Goal: Task Accomplishment & Management: Manage account settings

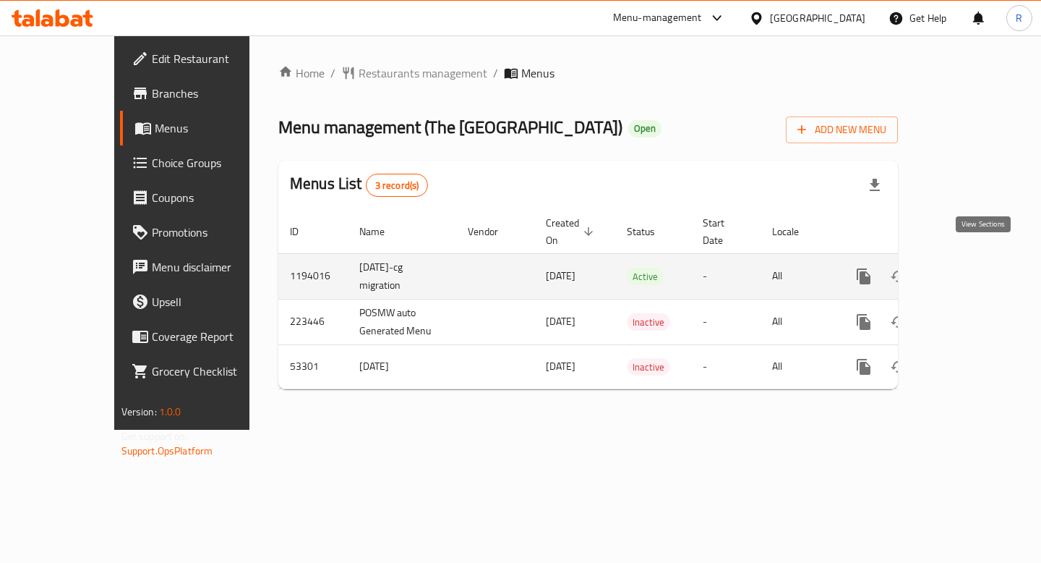
click at [975, 270] on icon "enhanced table" at bounding box center [968, 276] width 13 height 13
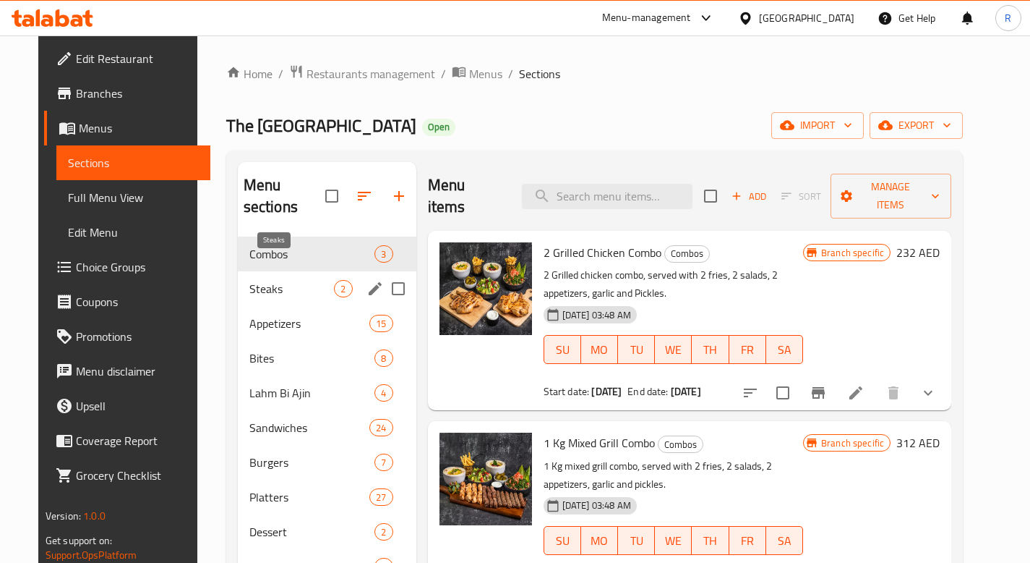
click at [281, 280] on span "Steaks" at bounding box center [291, 288] width 85 height 17
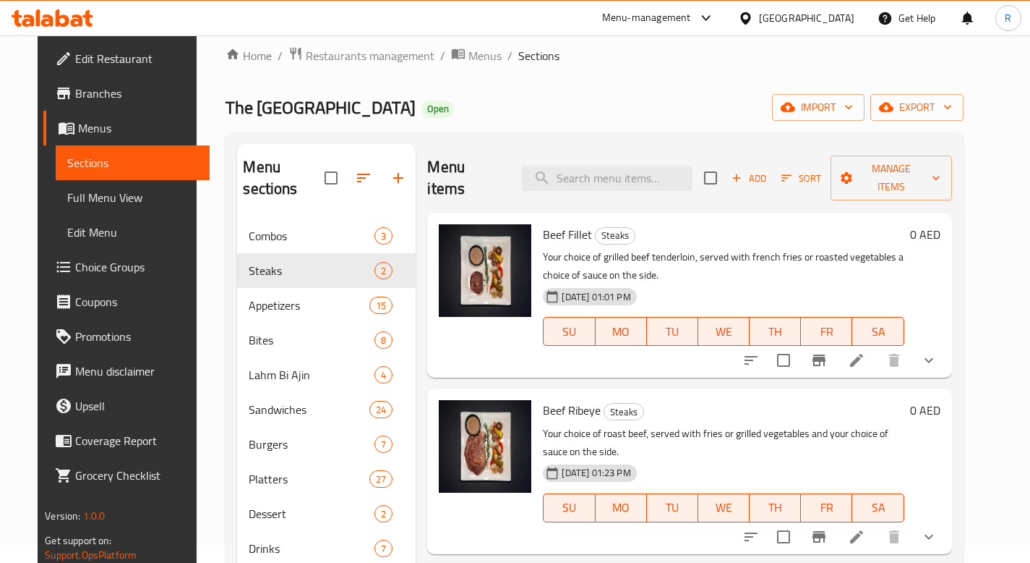
scroll to position [27, 0]
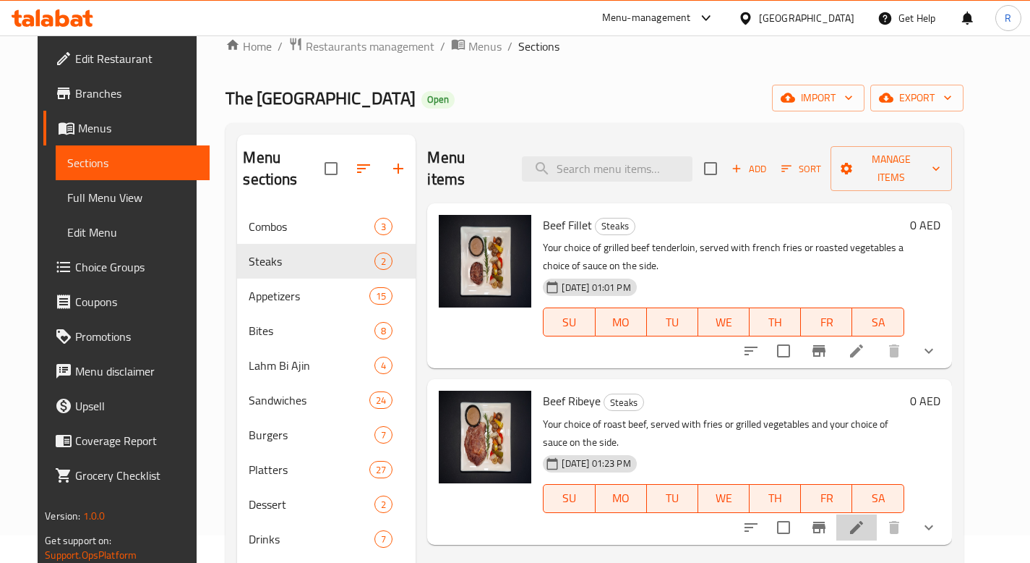
click at [877, 514] on li at bounding box center [857, 527] width 40 height 26
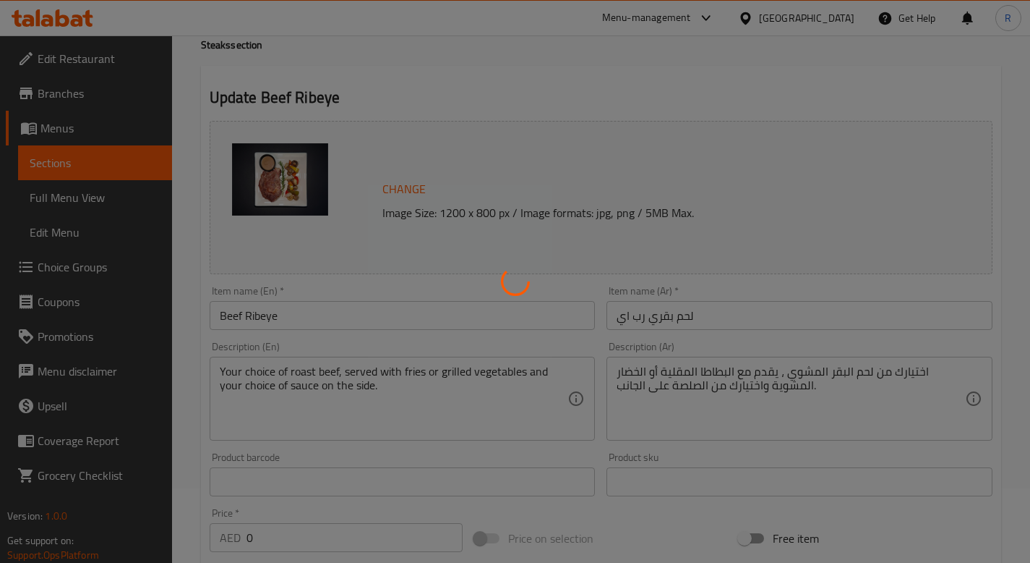
type input "اختيار درجة حرارة الطهي"
type input "0"
type input "1"
type input "اختيار درجة حرارة الطهي"
type input "0"
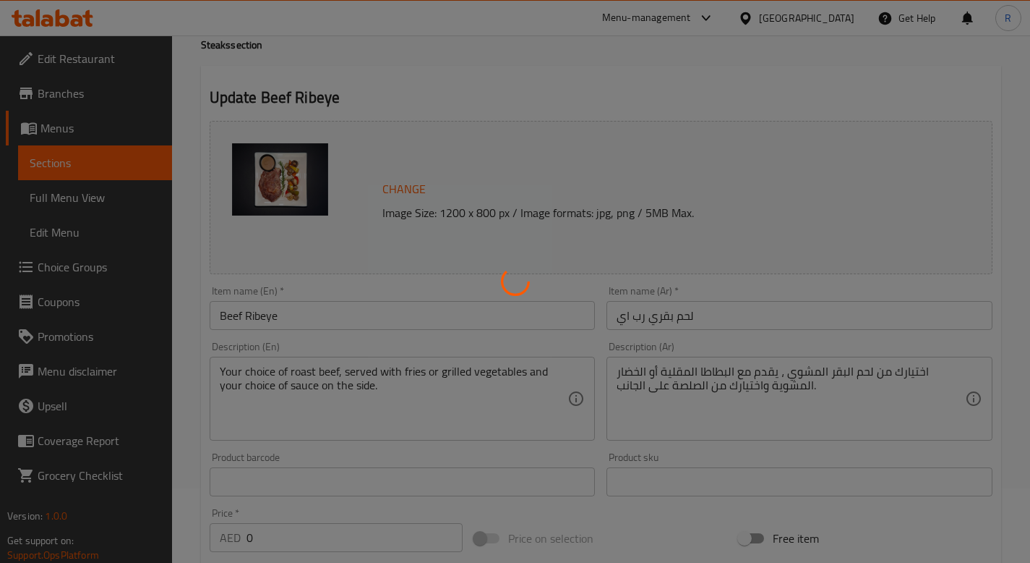
type input "1"
type input "اختر الصلصة"
type input "0"
type input "1"
type input "إختر الطبق الجانبى الخاص بك"
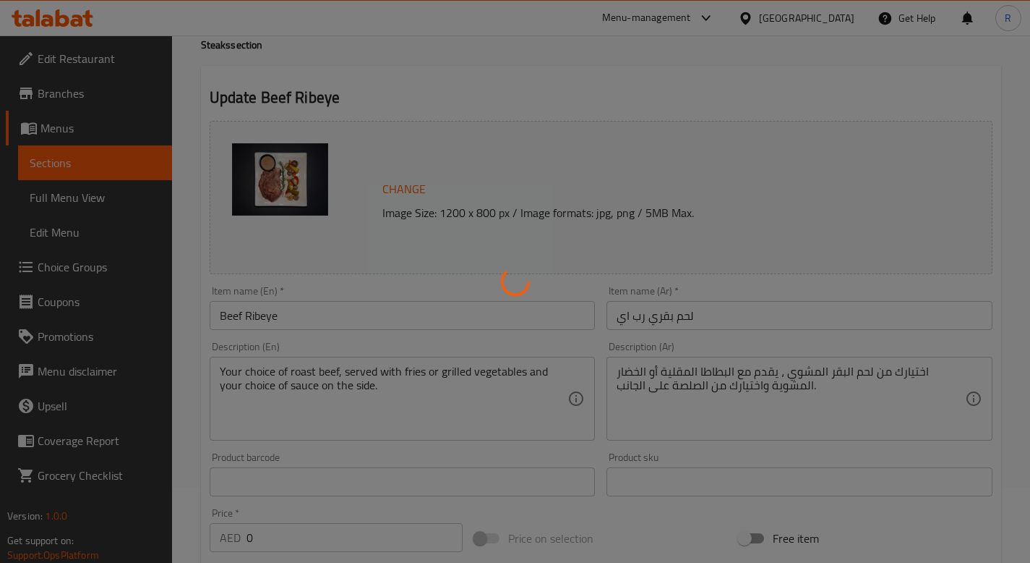
type input "1"
type input "اختيار درجة حرارة الطهي"
type input "0"
type input "1"
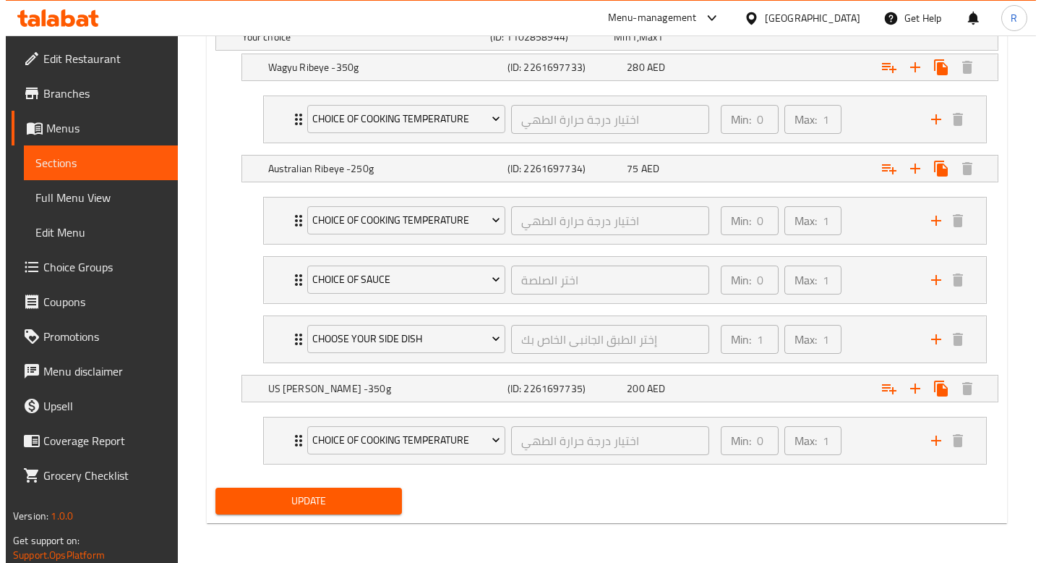
scroll to position [743, 0]
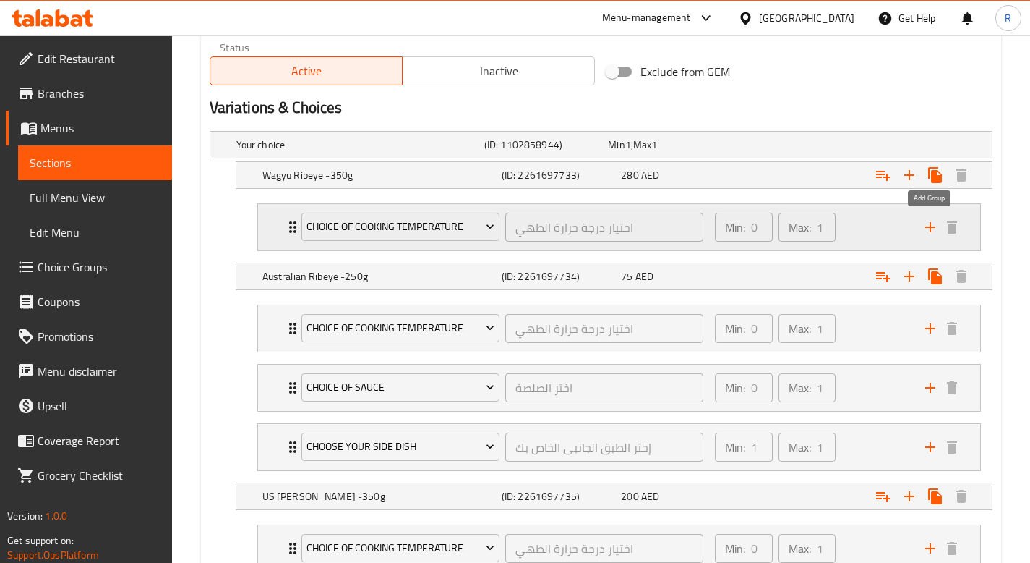
click at [931, 231] on icon "add" at bounding box center [930, 226] width 17 height 17
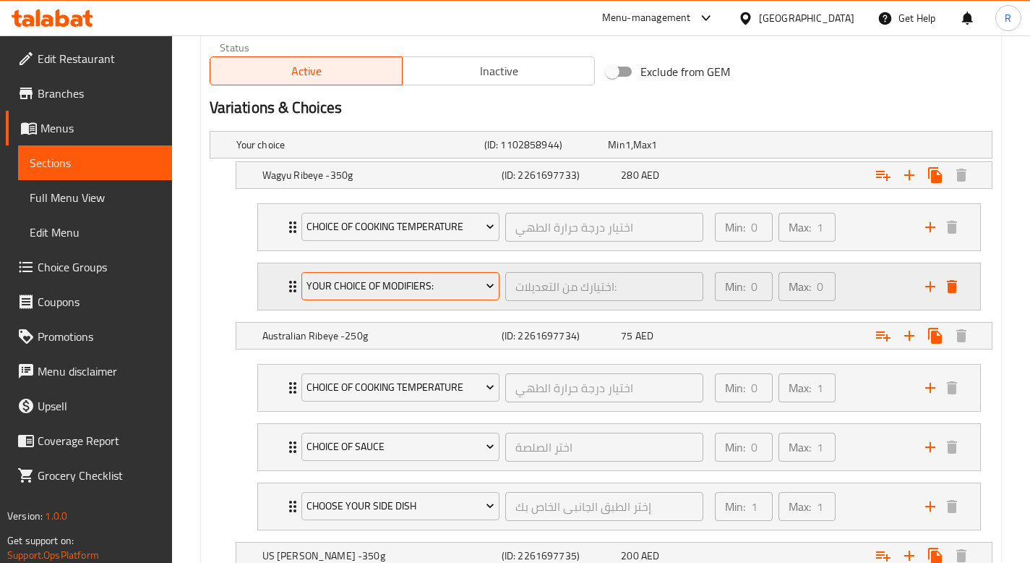
click at [453, 285] on span "Your Choice Of Modifiers:" at bounding box center [401, 286] width 188 height 18
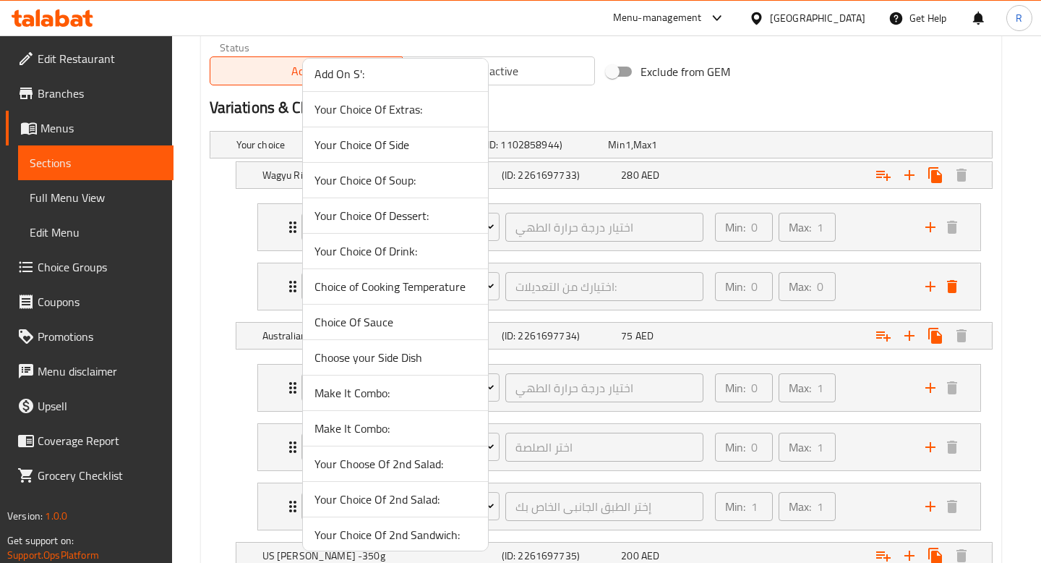
scroll to position [965, 0]
click at [408, 322] on span "Choice Of Sauce" at bounding box center [396, 321] width 162 height 17
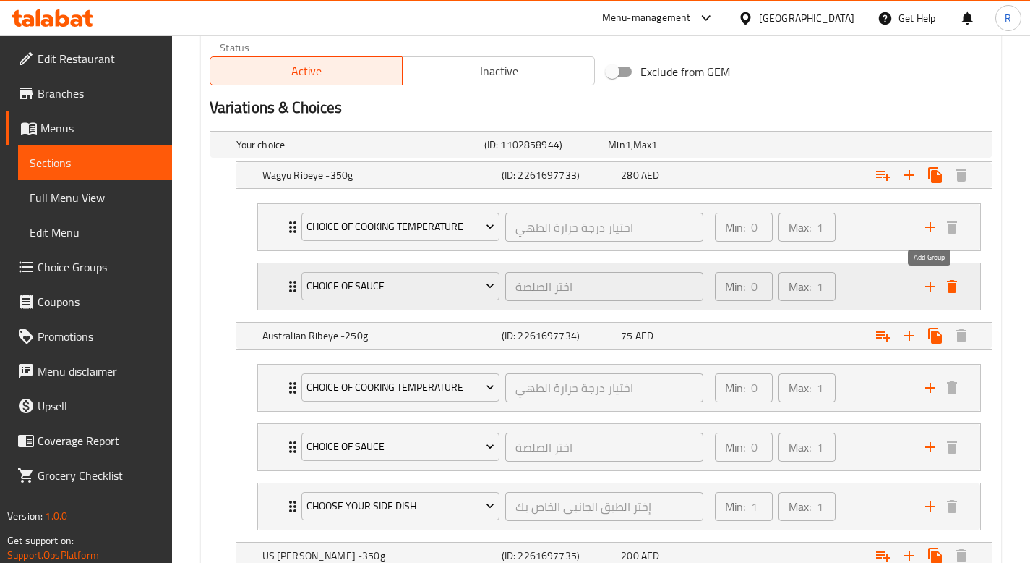
click at [931, 281] on icon "add" at bounding box center [930, 286] width 17 height 17
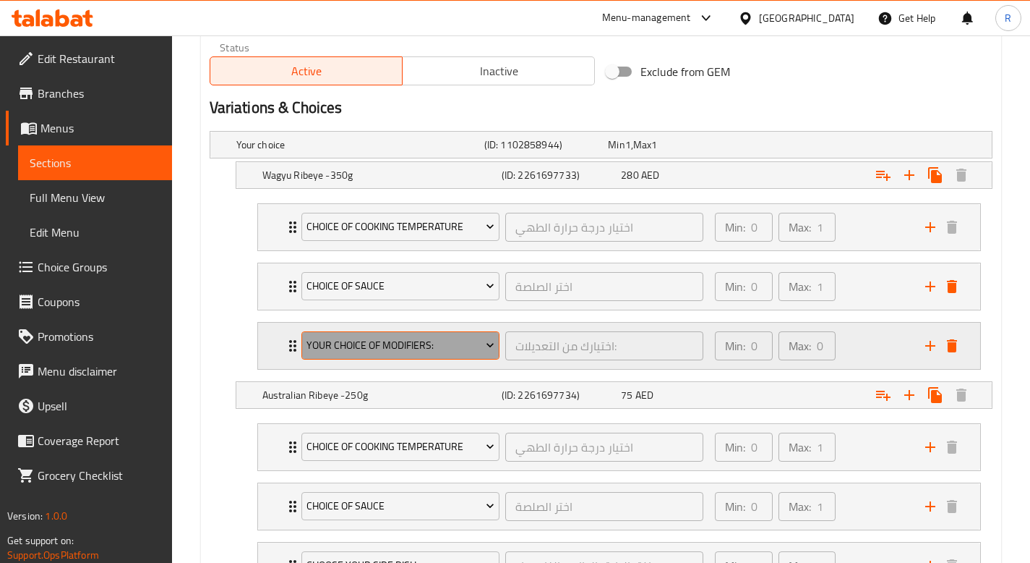
click at [472, 354] on button "Your Choice Of Modifiers:" at bounding box center [401, 345] width 198 height 29
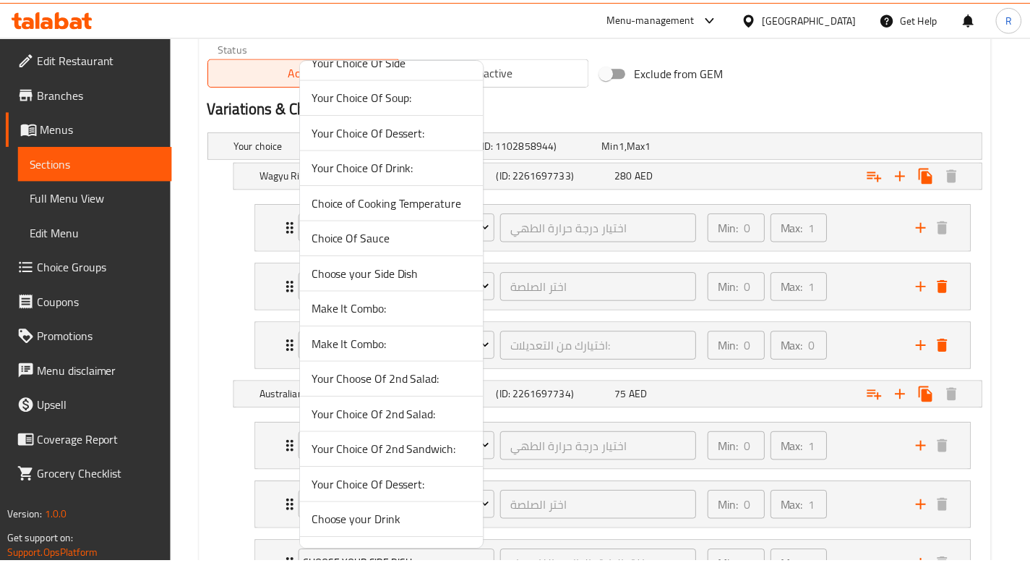
scroll to position [1069, 0]
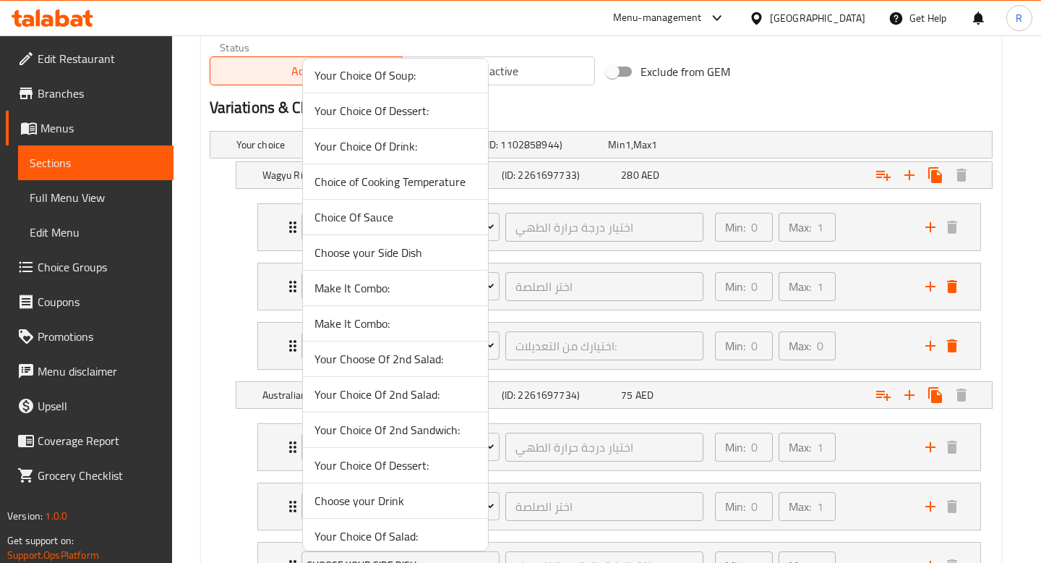
click at [396, 253] on span "Choose your Side Dish" at bounding box center [396, 252] width 162 height 17
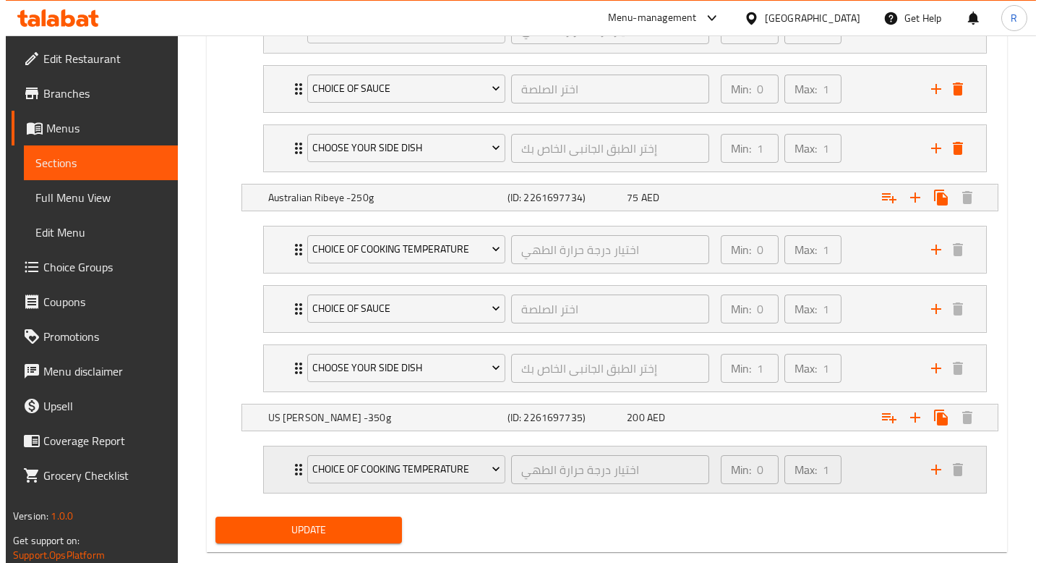
scroll to position [969, 0]
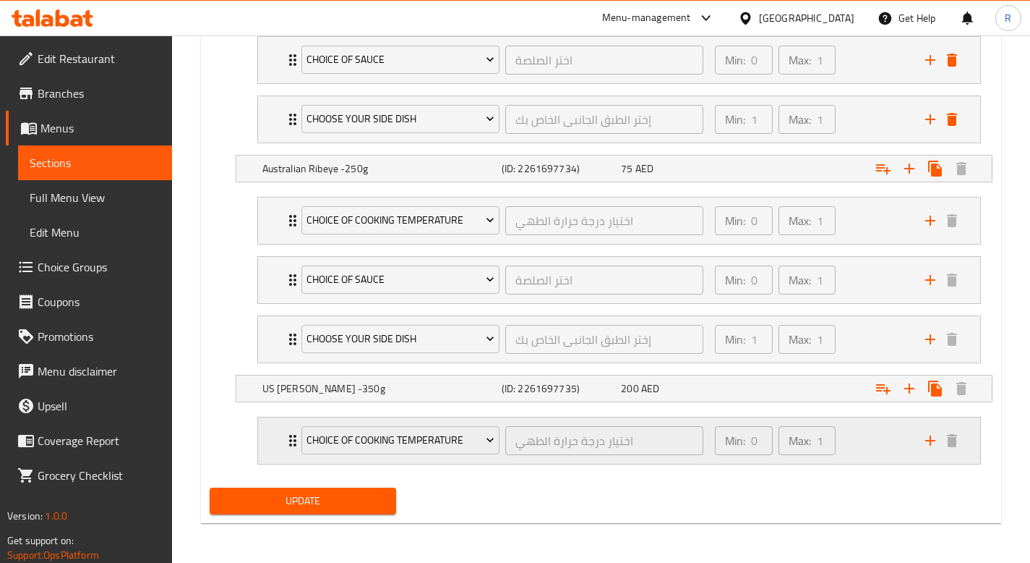
click at [926, 439] on icon "add" at bounding box center [931, 440] width 10 height 10
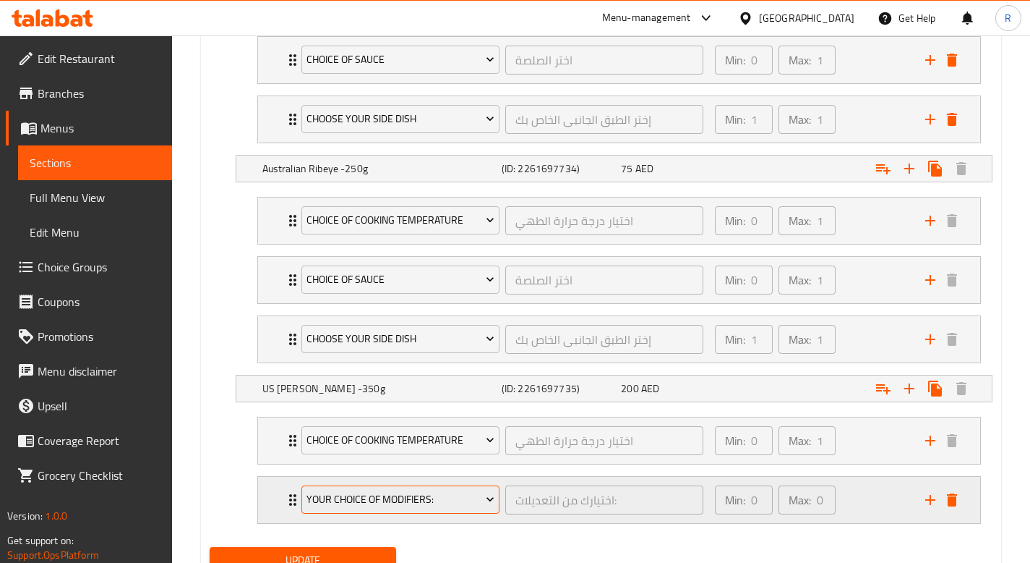
click at [482, 492] on span "Your Choice Of Modifiers:" at bounding box center [401, 499] width 188 height 18
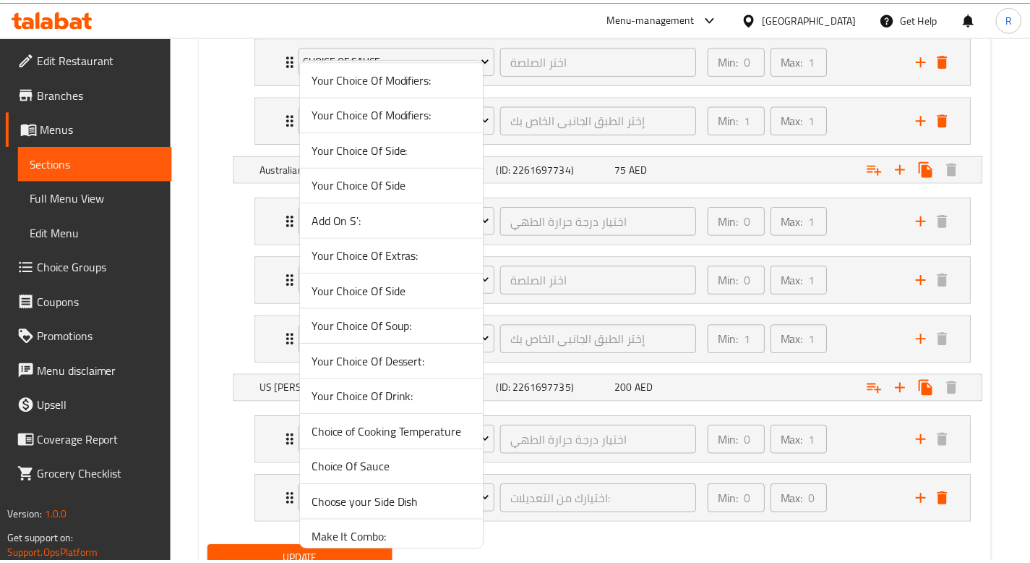
scroll to position [918, 0]
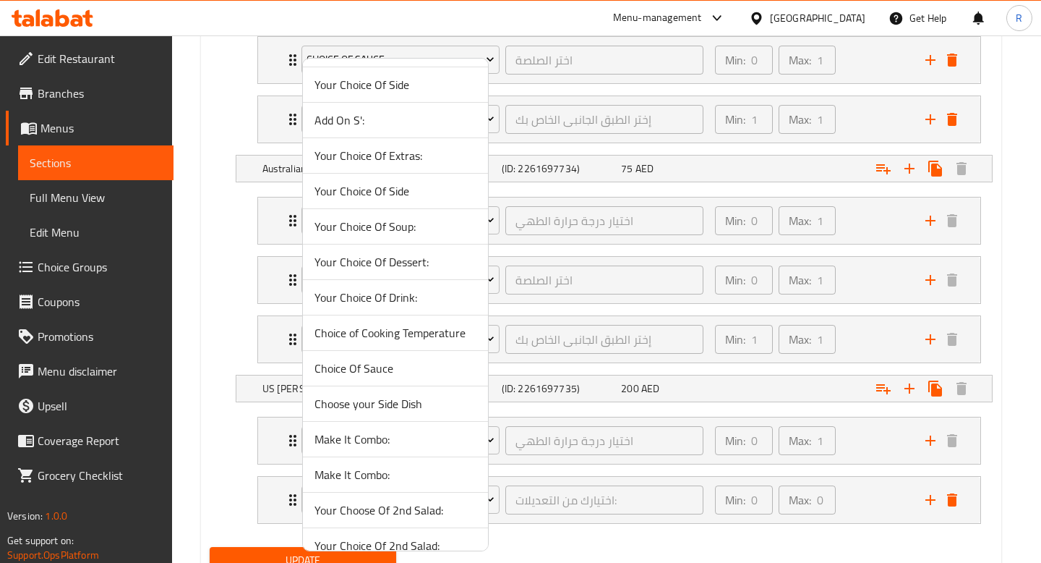
click at [406, 370] on span "Choice Of Sauce" at bounding box center [396, 367] width 162 height 17
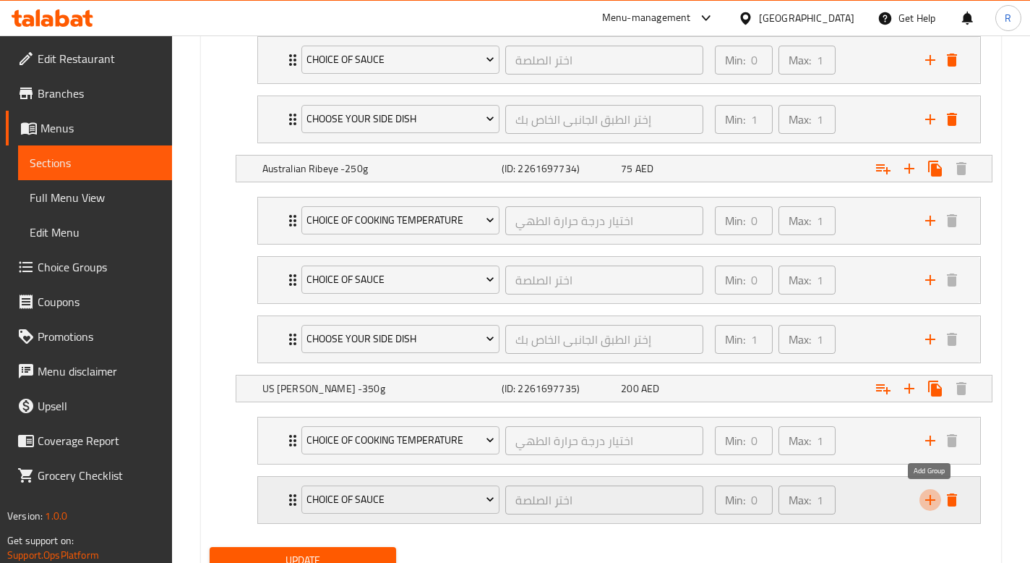
click at [925, 500] on icon "add" at bounding box center [930, 499] width 17 height 17
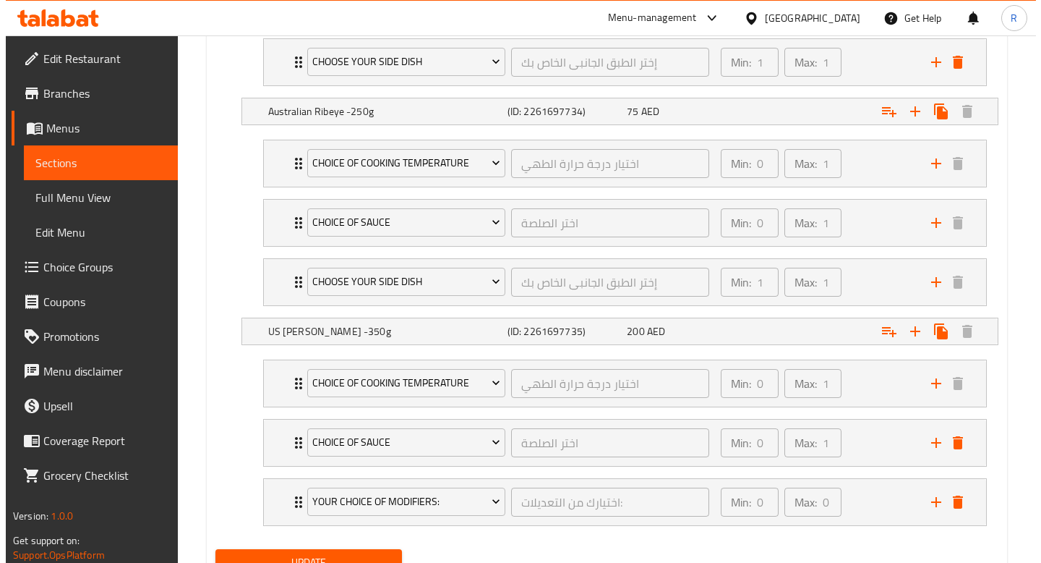
scroll to position [1088, 0]
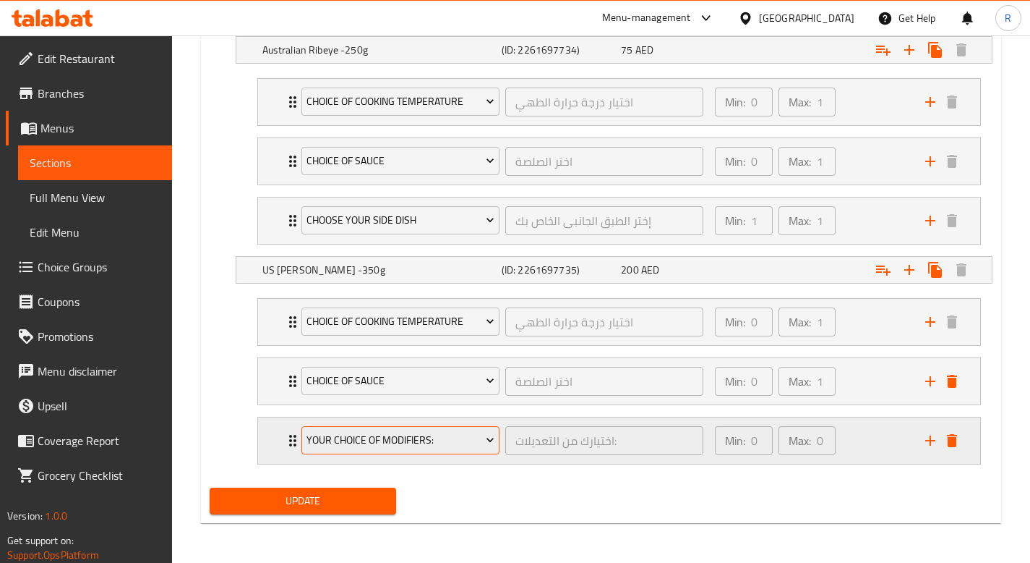
click at [458, 432] on span "Your Choice Of Modifiers:" at bounding box center [401, 440] width 188 height 18
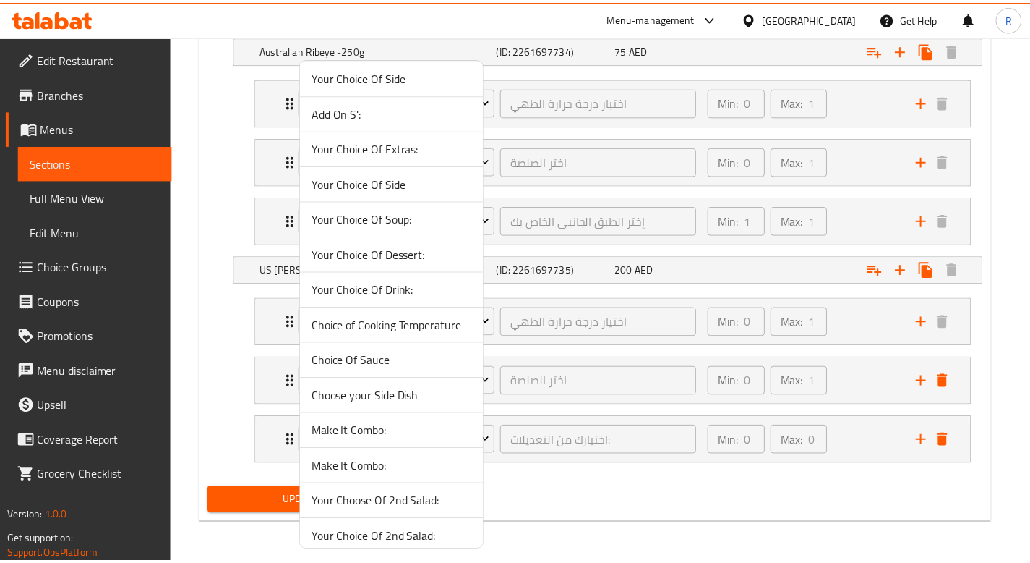
scroll to position [945, 0]
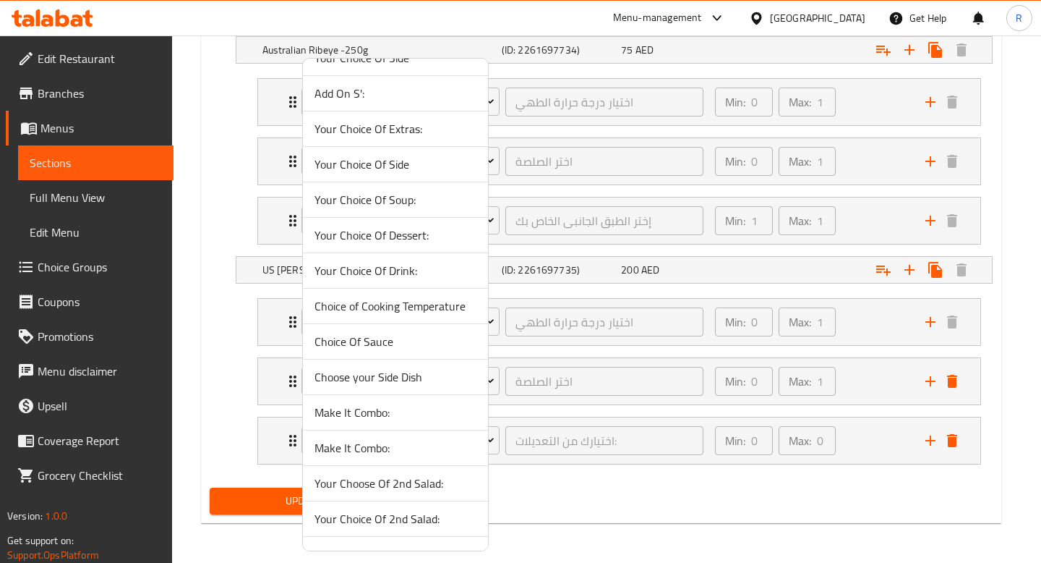
click at [403, 381] on span "Choose your Side Dish" at bounding box center [396, 376] width 162 height 17
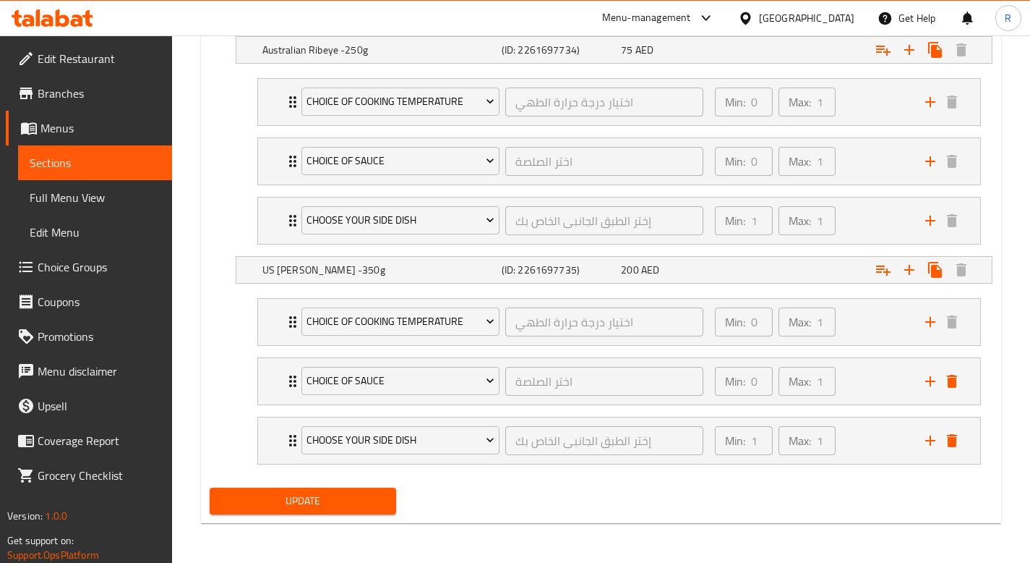
click at [320, 510] on button "Update" at bounding box center [303, 500] width 187 height 27
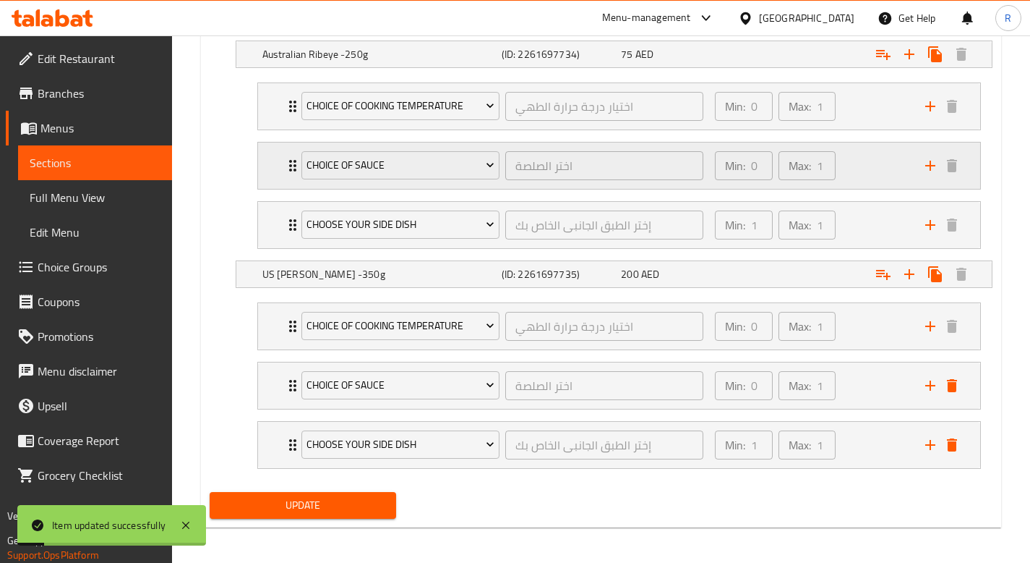
scroll to position [1088, 0]
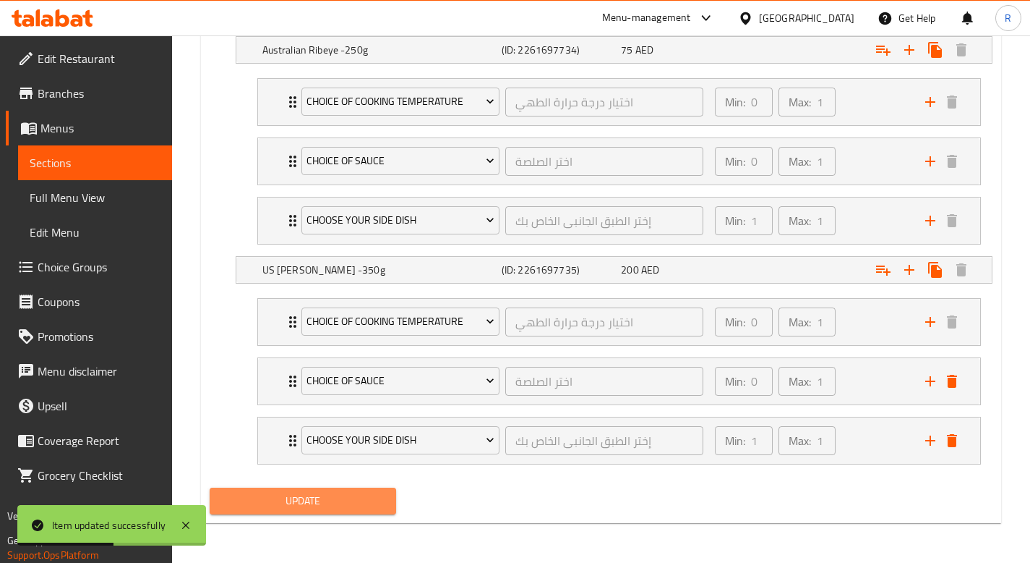
click at [296, 500] on span "Update" at bounding box center [303, 501] width 164 height 18
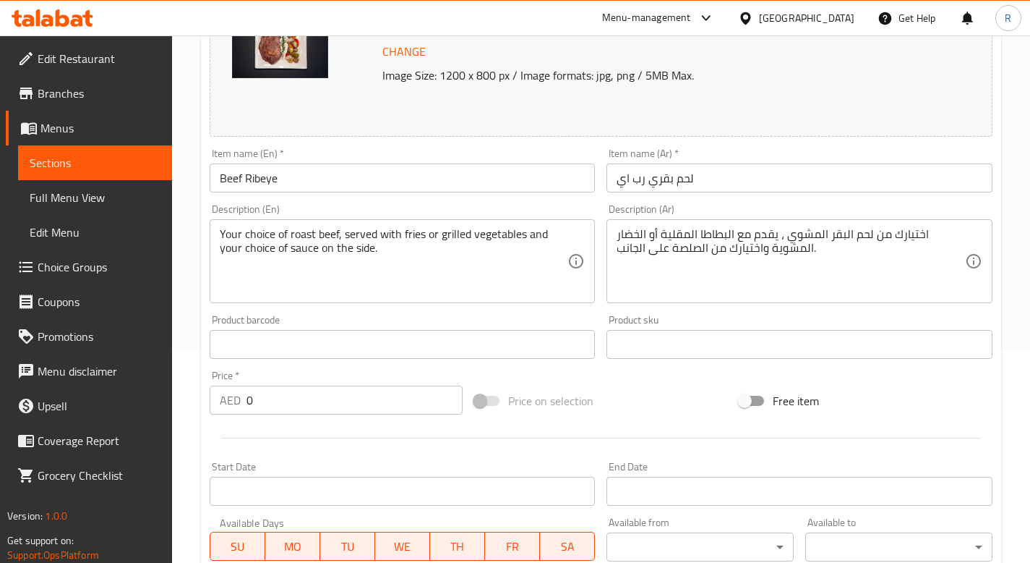
scroll to position [127, 0]
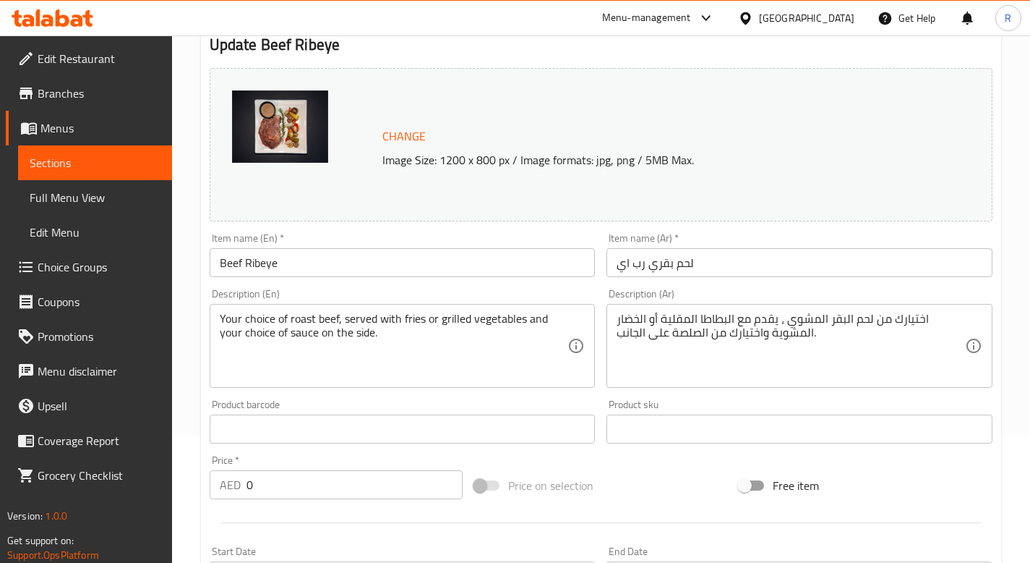
click at [76, 98] on span "Branches" at bounding box center [99, 93] width 123 height 17
